Goal: Task Accomplishment & Management: Complete application form

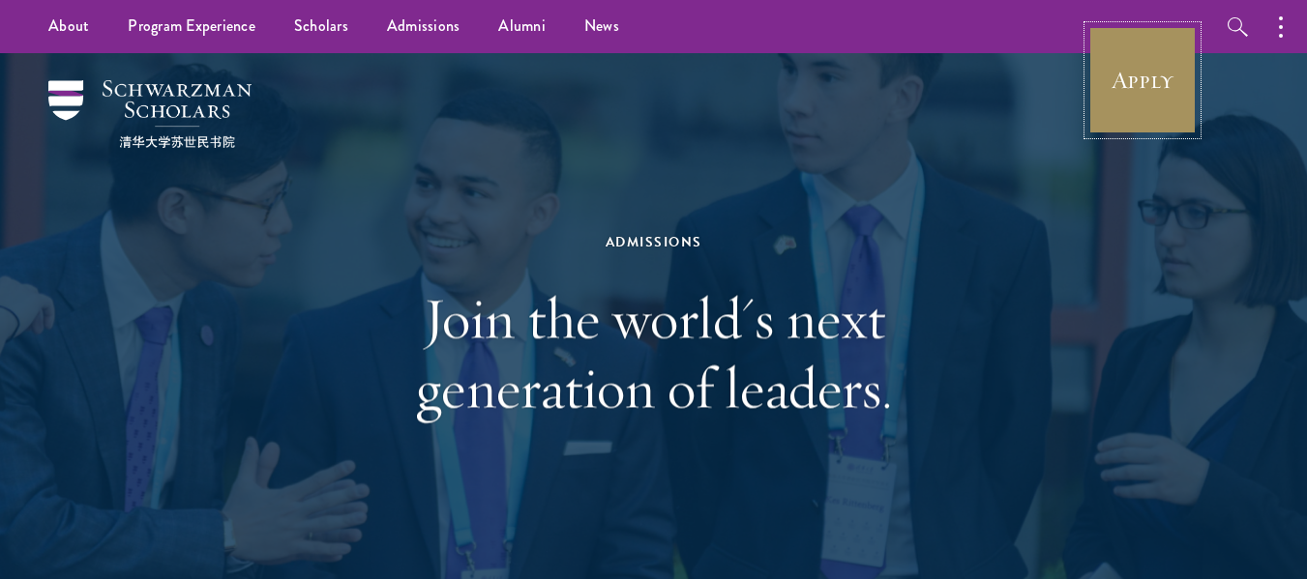
click at [1121, 70] on link "Apply" at bounding box center [1142, 80] width 108 height 108
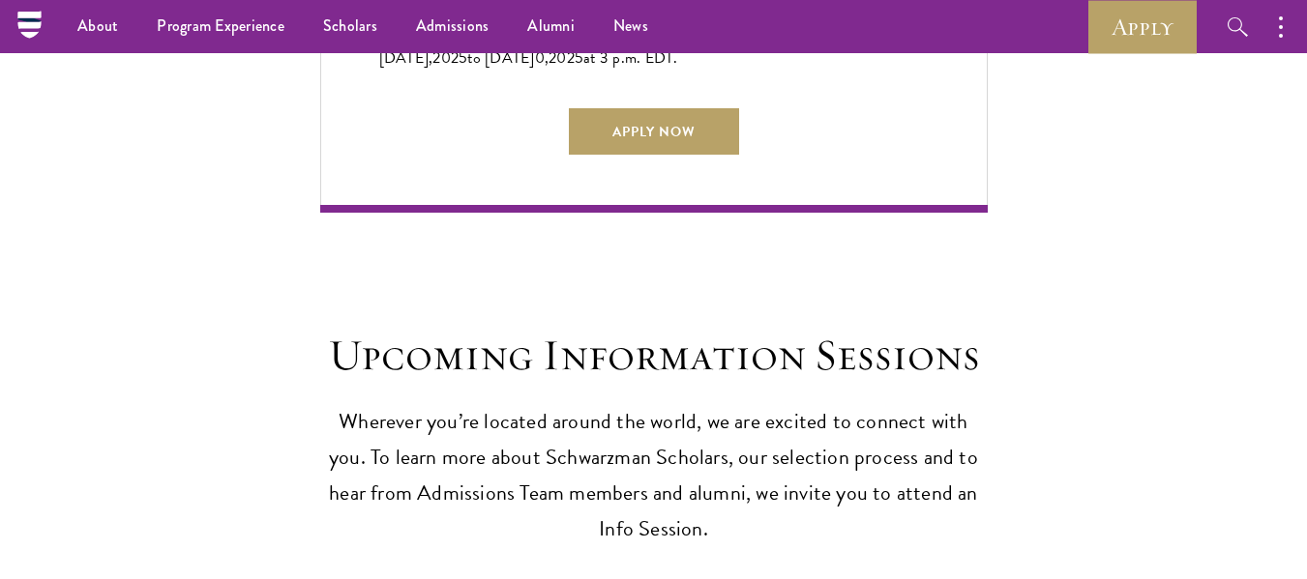
scroll to position [4716, 0]
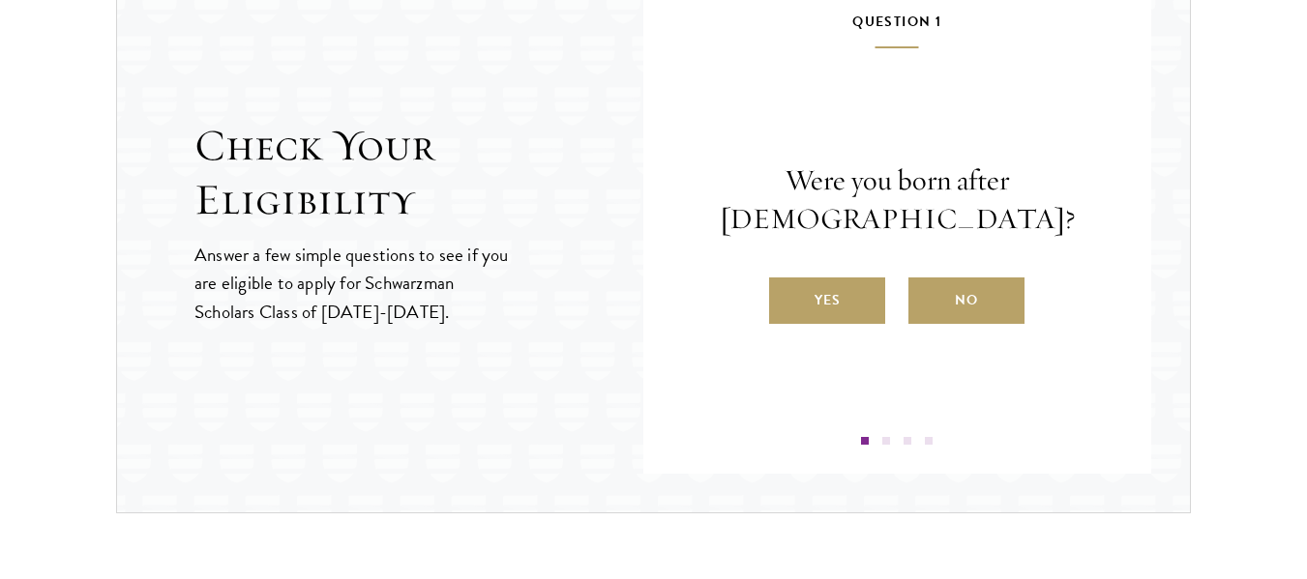
scroll to position [2115, 0]
click at [820, 282] on label "Yes" at bounding box center [827, 300] width 116 height 46
click at [786, 282] on input "Yes" at bounding box center [777, 287] width 17 height 17
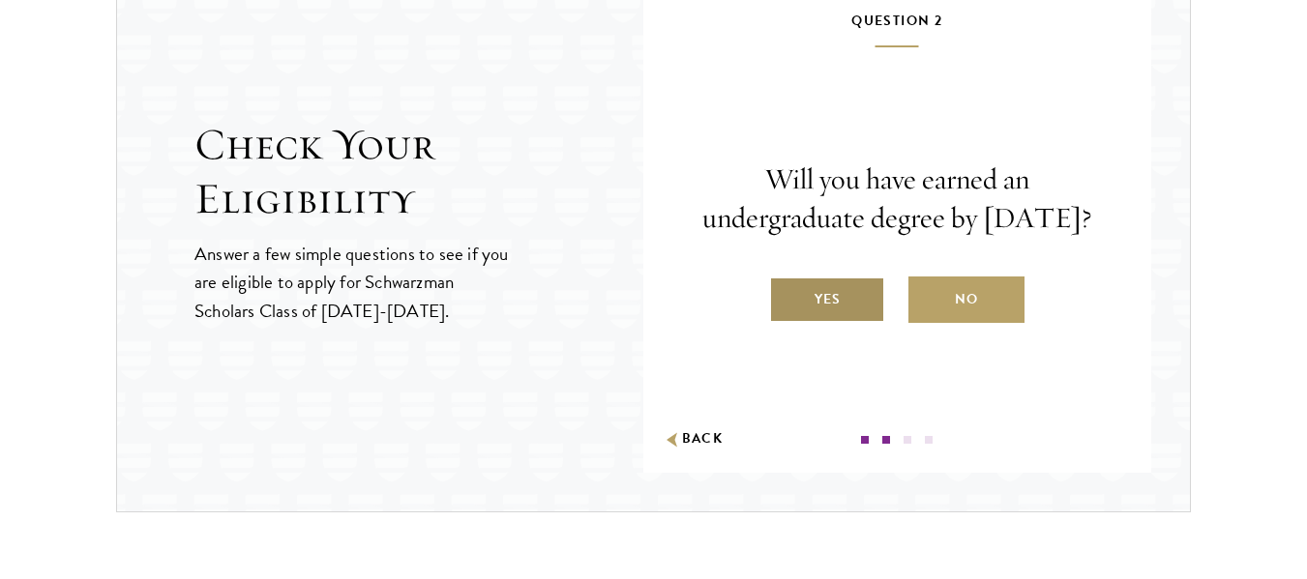
click at [824, 312] on label "Yes" at bounding box center [827, 300] width 116 height 46
click at [786, 296] on input "Yes" at bounding box center [777, 287] width 17 height 17
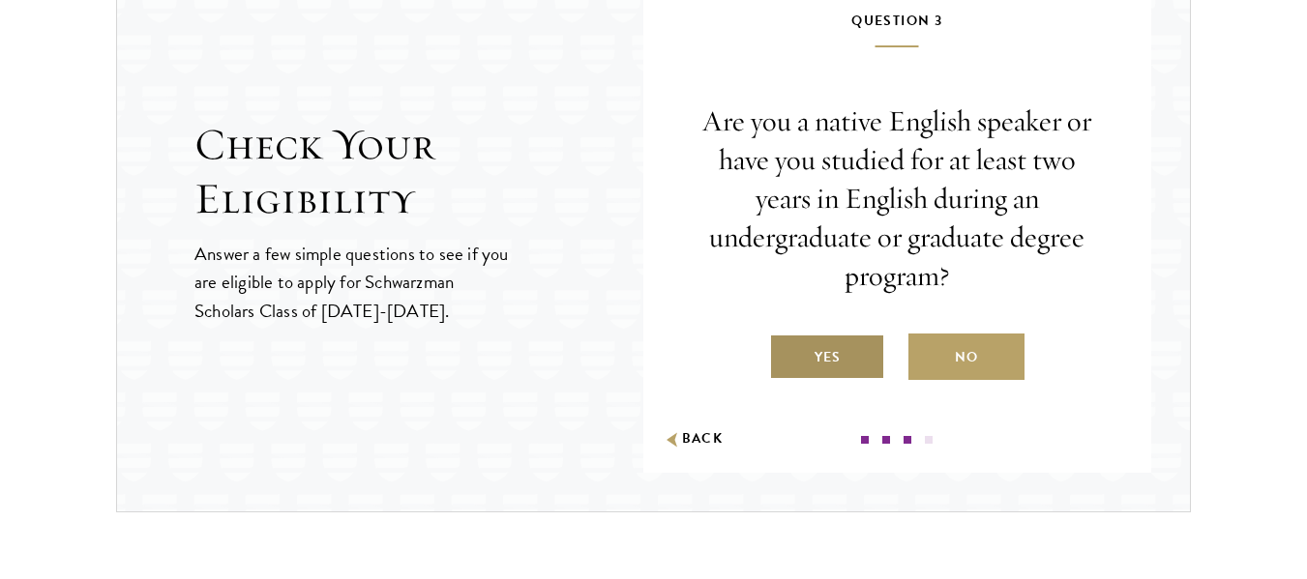
click at [834, 338] on label "Yes" at bounding box center [827, 357] width 116 height 46
click at [786, 338] on input "Yes" at bounding box center [777, 345] width 17 height 17
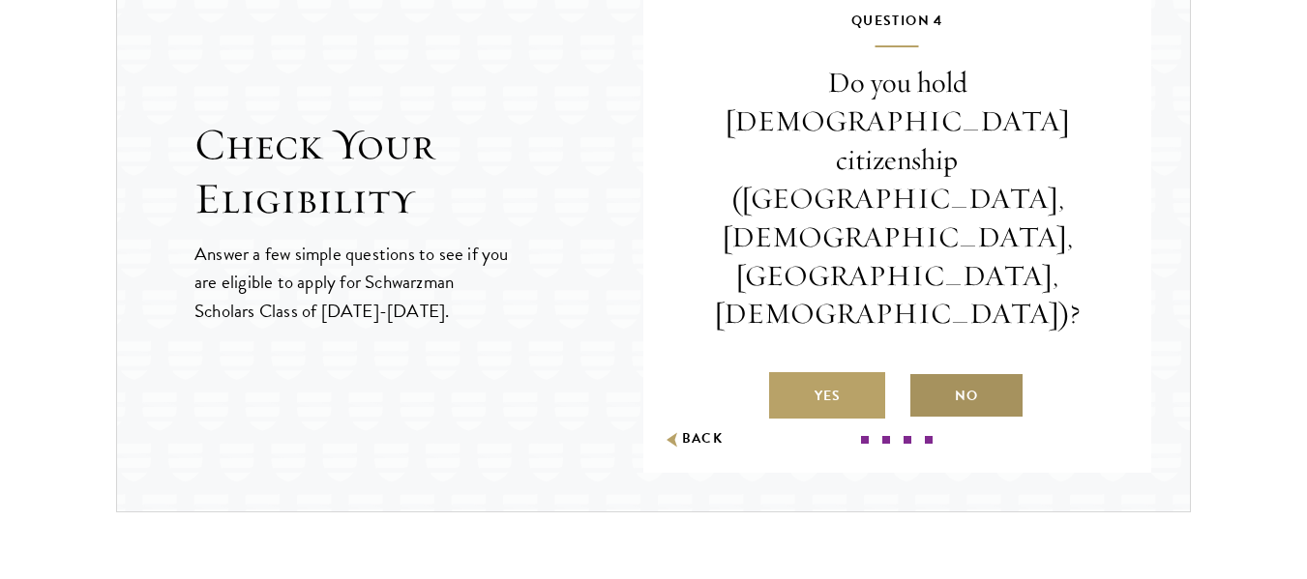
click at [933, 372] on label "No" at bounding box center [966, 395] width 116 height 46
click at [926, 375] on input "No" at bounding box center [916, 383] width 17 height 17
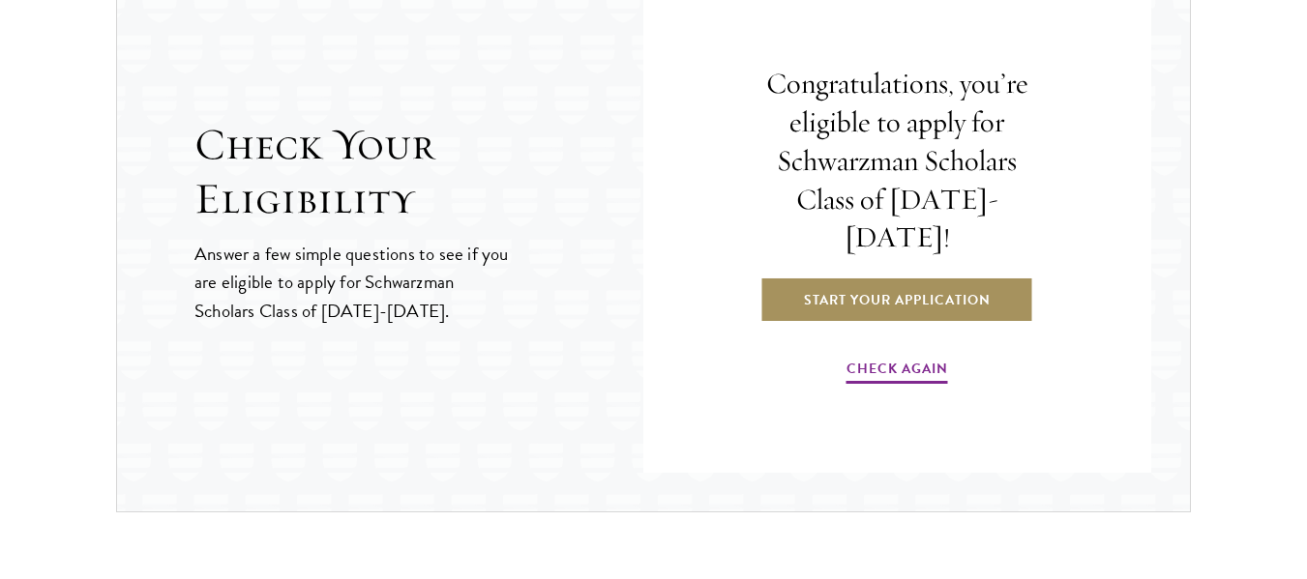
click at [852, 277] on link "Start Your Application" at bounding box center [897, 300] width 274 height 46
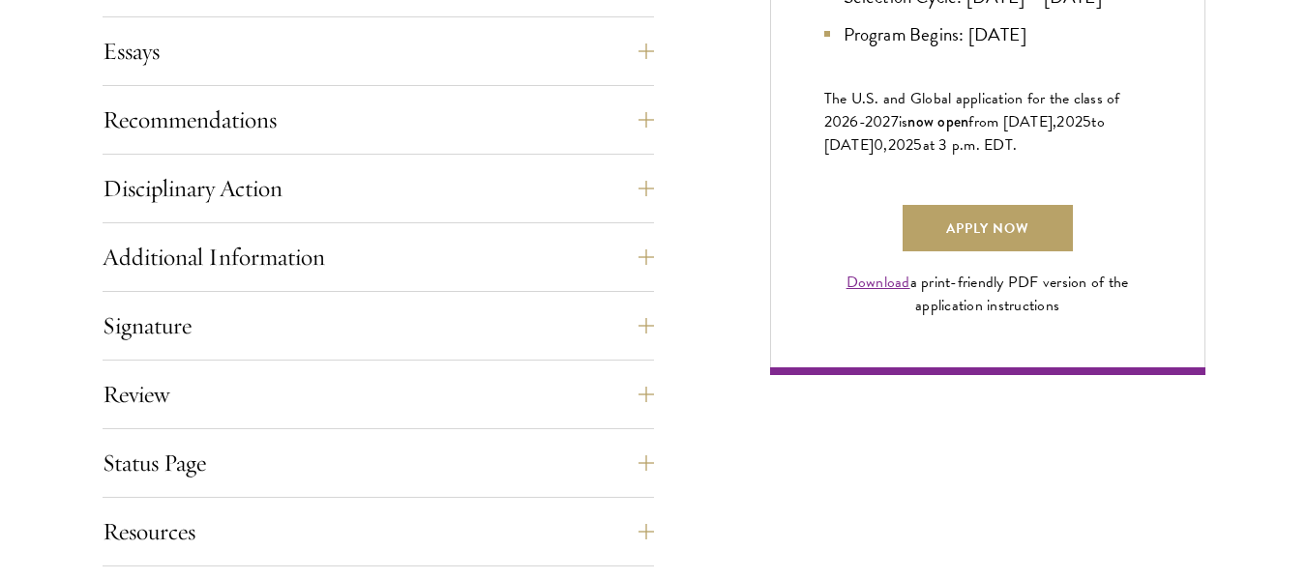
scroll to position [1363, 0]
click at [559, 61] on button "Essays" at bounding box center [392, 50] width 551 height 46
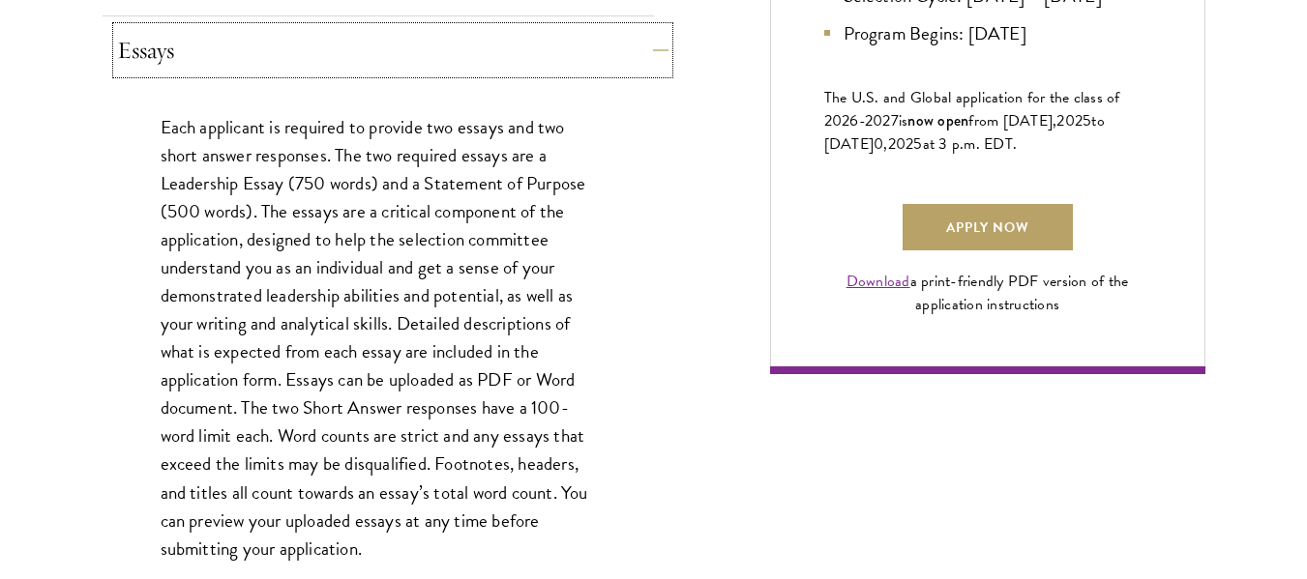
click at [559, 61] on button "Essays" at bounding box center [392, 50] width 551 height 46
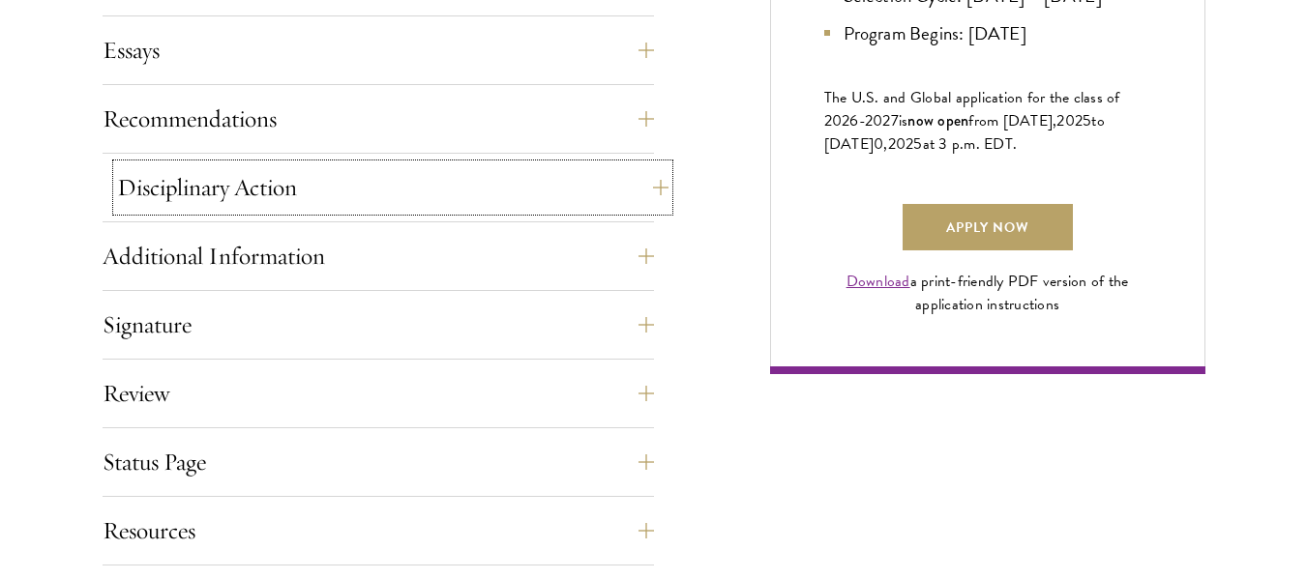
click at [470, 180] on button "Disciplinary Action" at bounding box center [392, 187] width 551 height 46
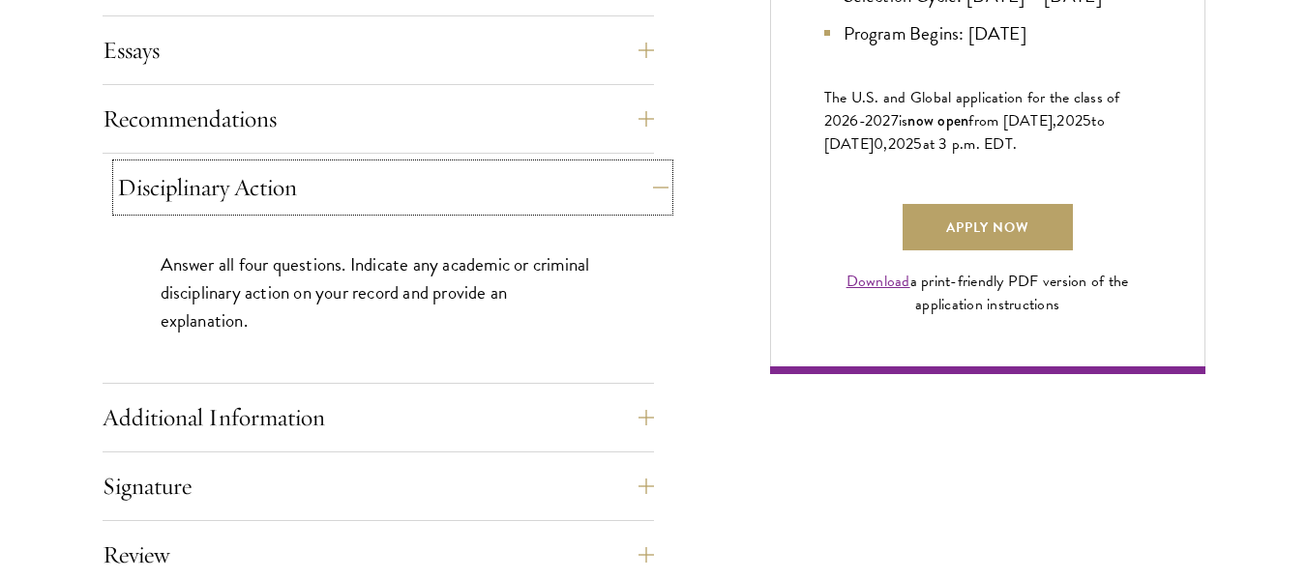
click at [470, 180] on button "Disciplinary Action" at bounding box center [392, 187] width 551 height 46
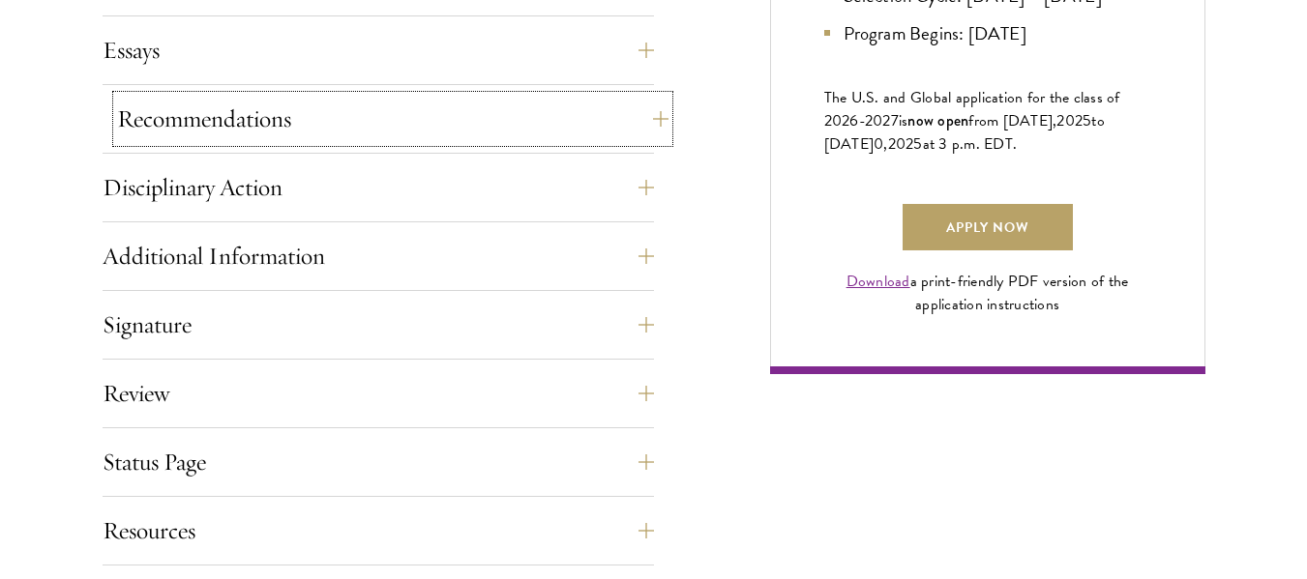
click at [467, 126] on button "Recommendations" at bounding box center [392, 119] width 551 height 46
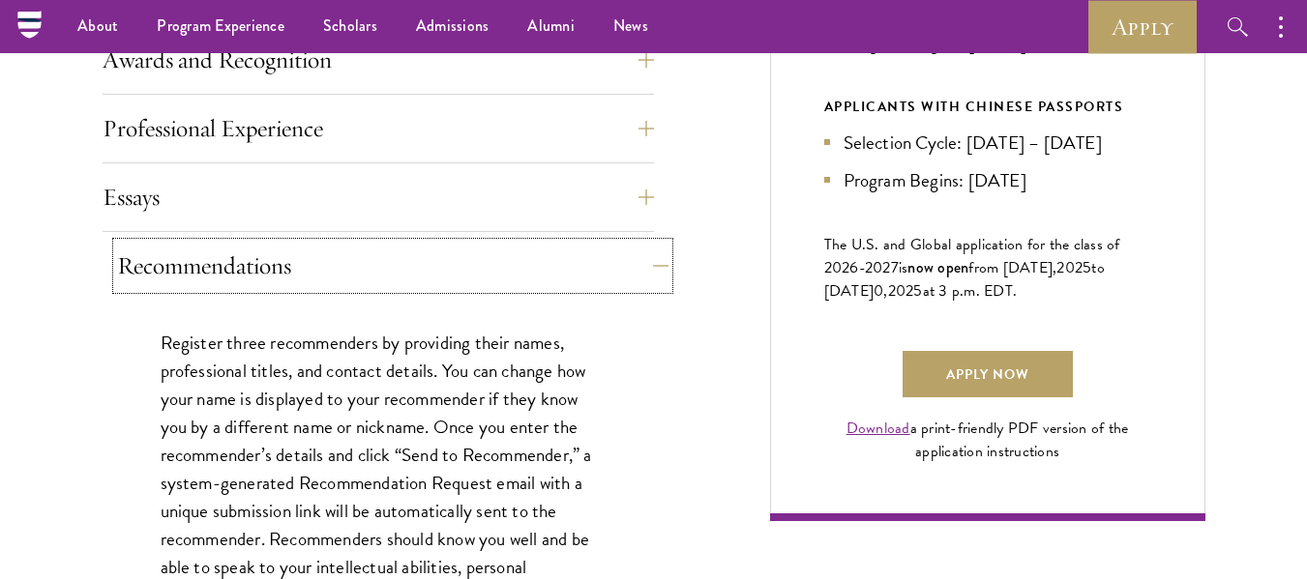
scroll to position [1209, 0]
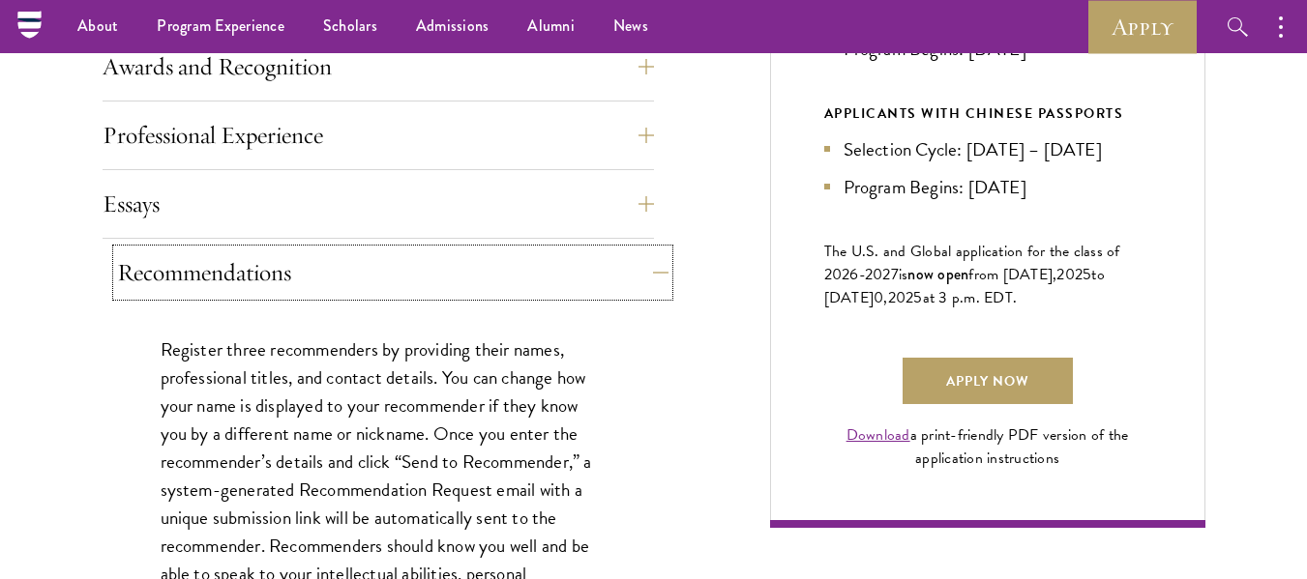
click at [361, 270] on button "Recommendations" at bounding box center [392, 273] width 551 height 46
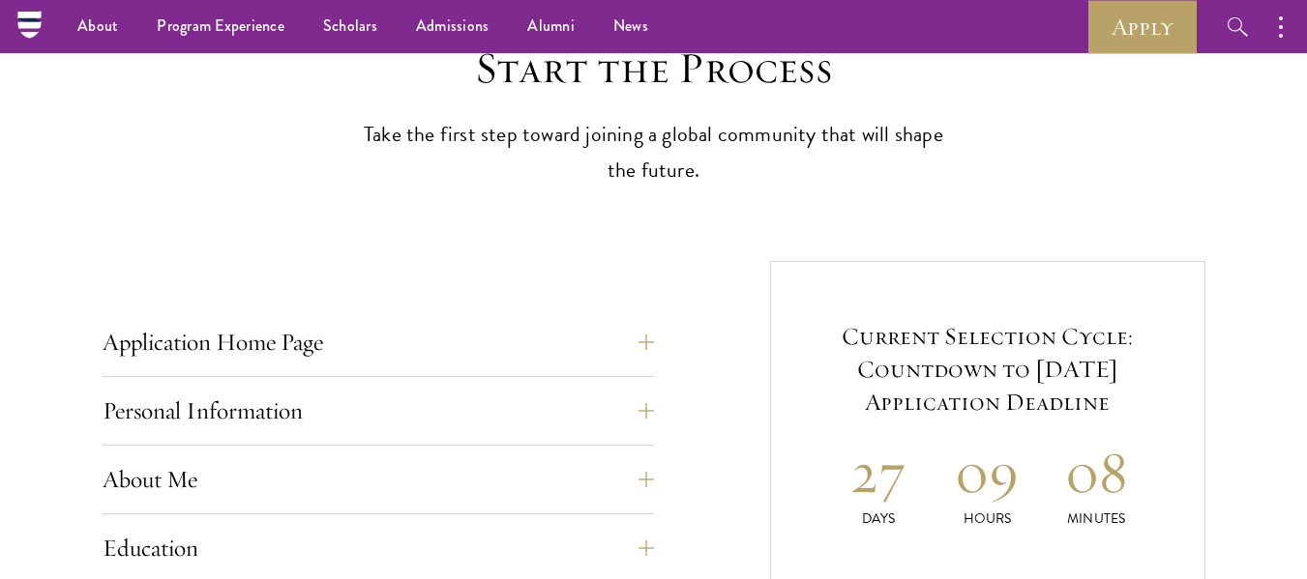
scroll to position [517, 0]
